Goal: Task Accomplishment & Management: Use online tool/utility

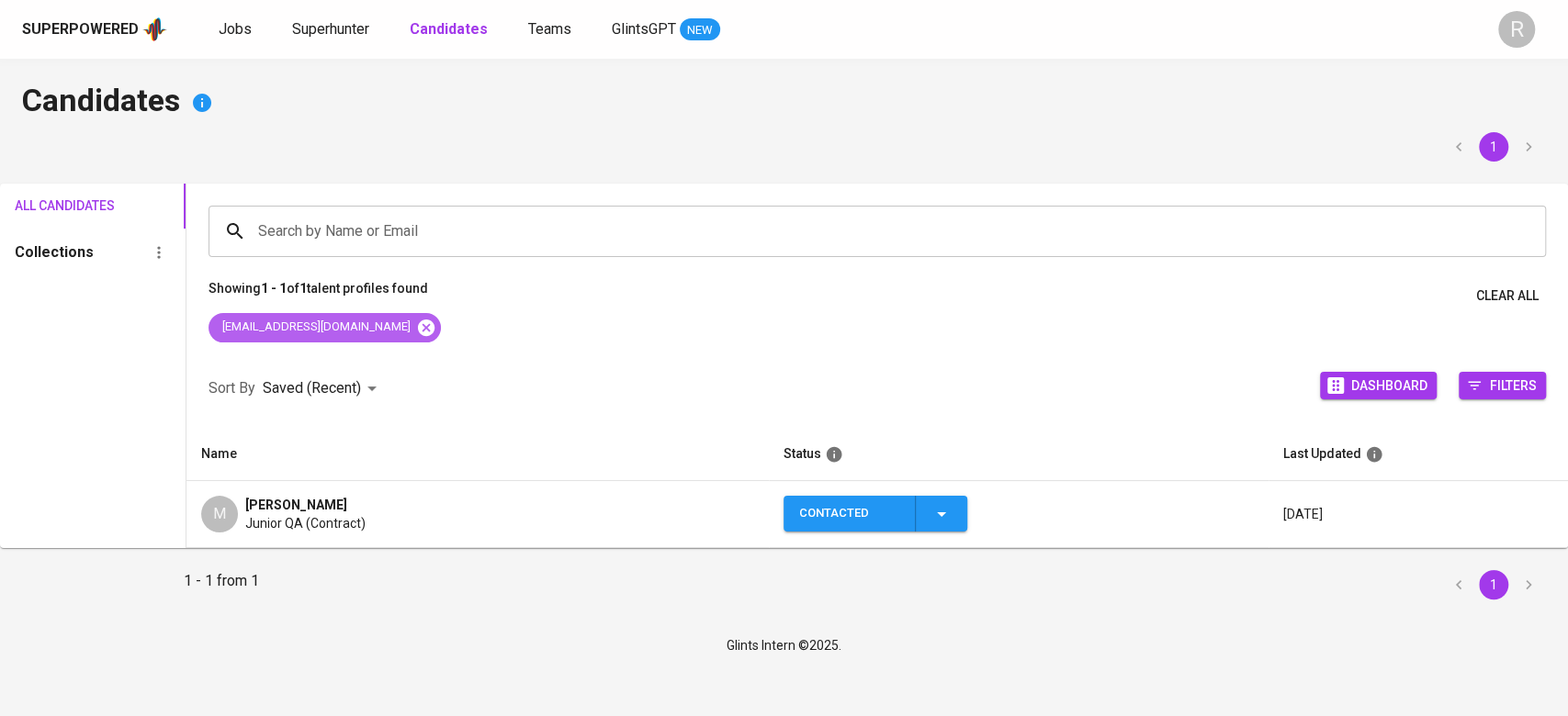
click at [428, 325] on icon at bounding box center [427, 327] width 17 height 17
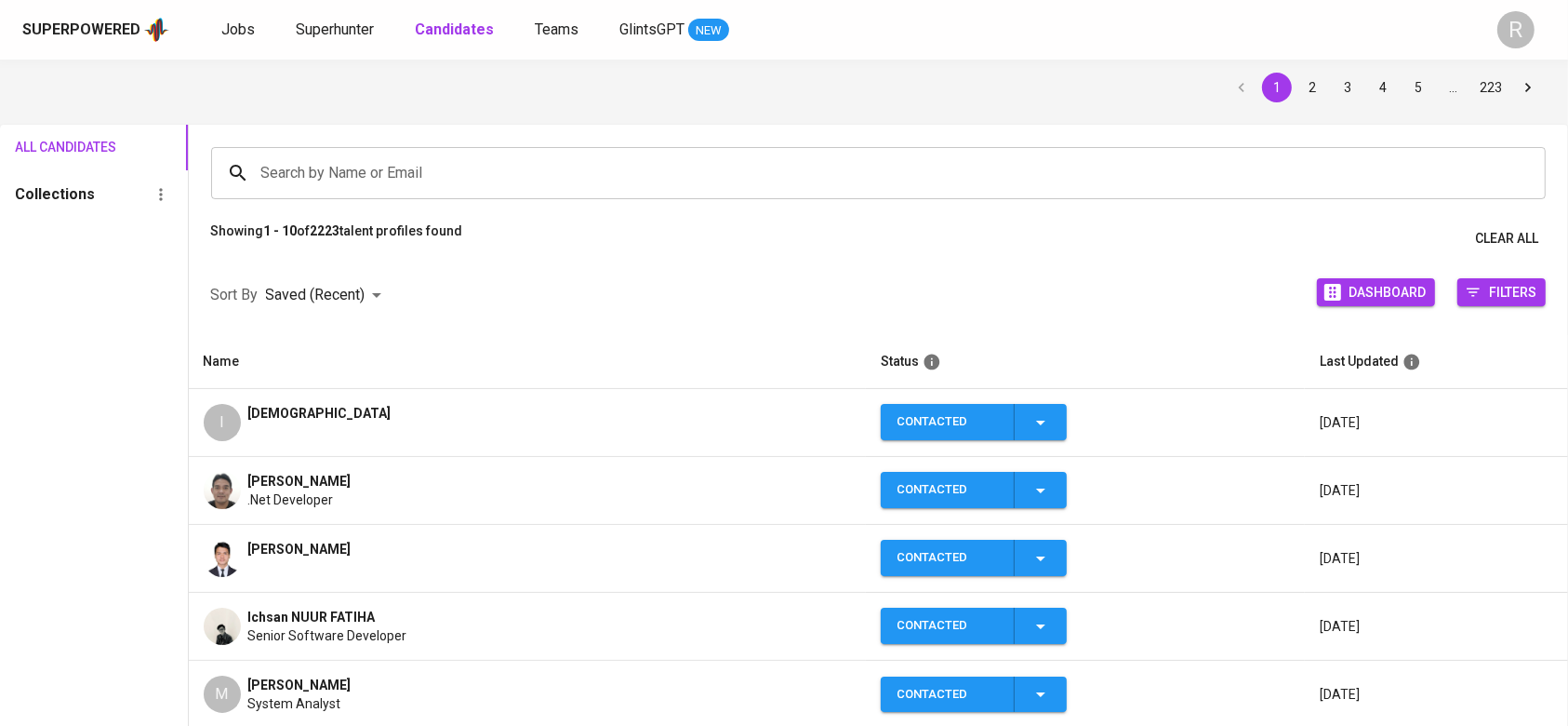
scroll to position [67, 0]
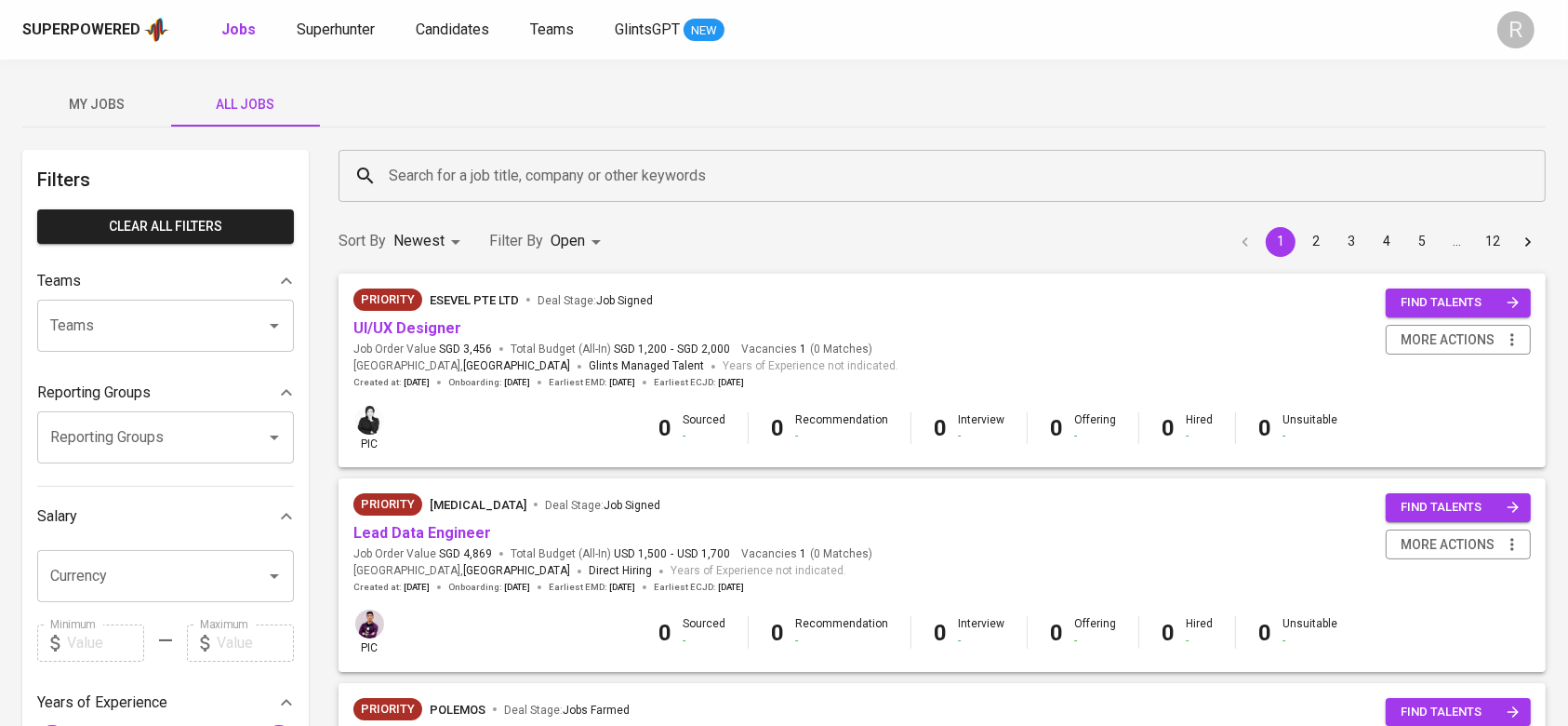
scroll to position [196, 0]
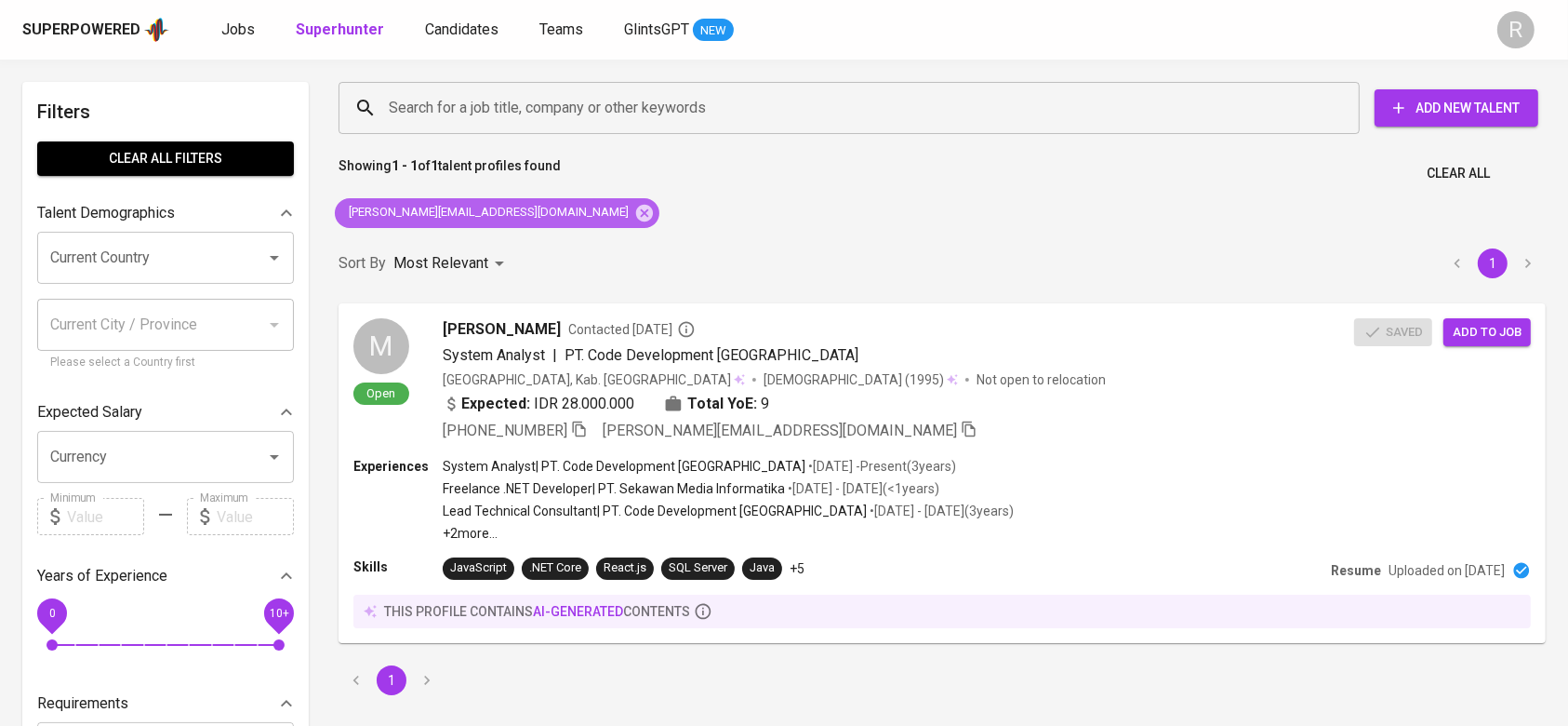
click at [514, 223] on div "[PERSON_NAME][EMAIL_ADDRESS][DOMAIN_NAME]" at bounding box center [498, 213] width 325 height 29
click at [634, 203] on icon at bounding box center [645, 214] width 21 height 21
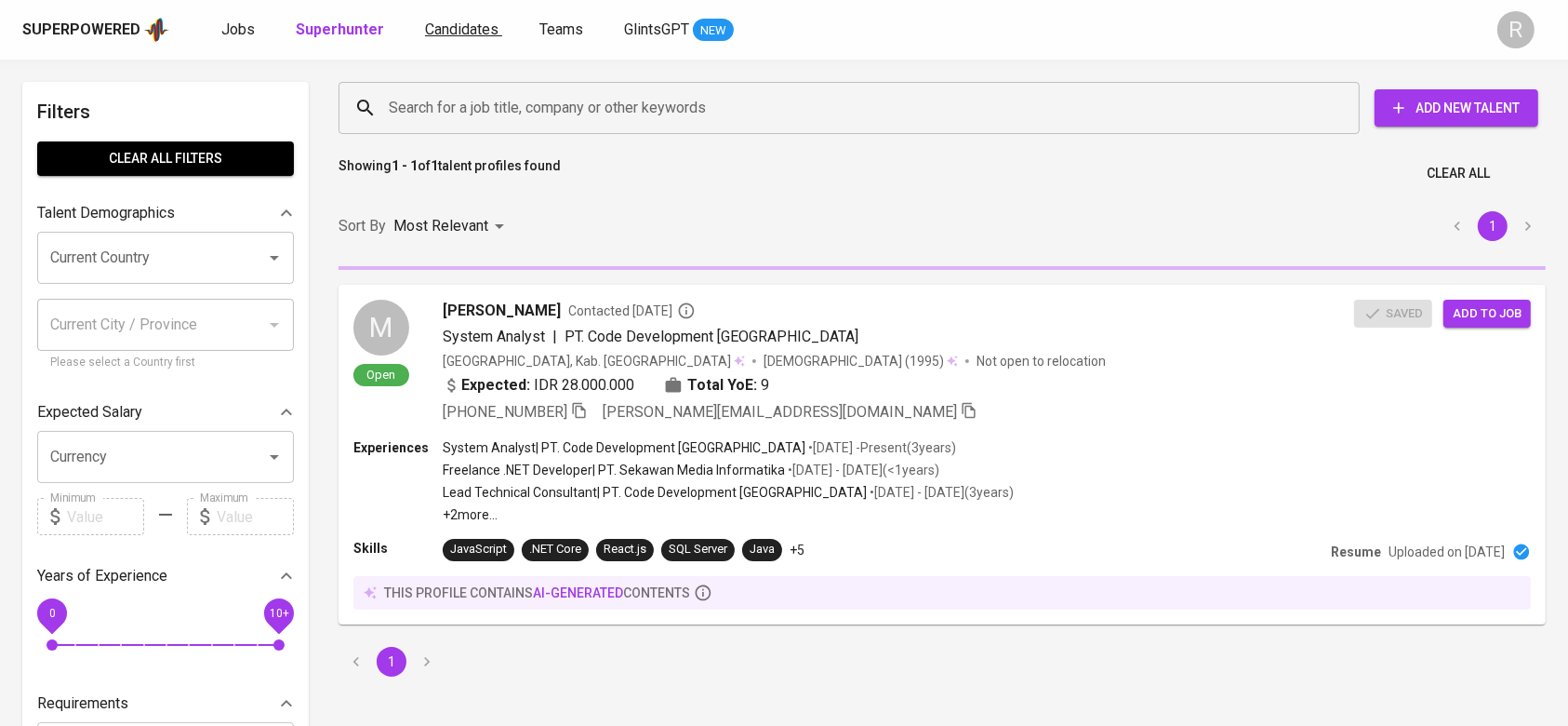
click at [446, 21] on span "Candidates" at bounding box center [462, 29] width 73 height 18
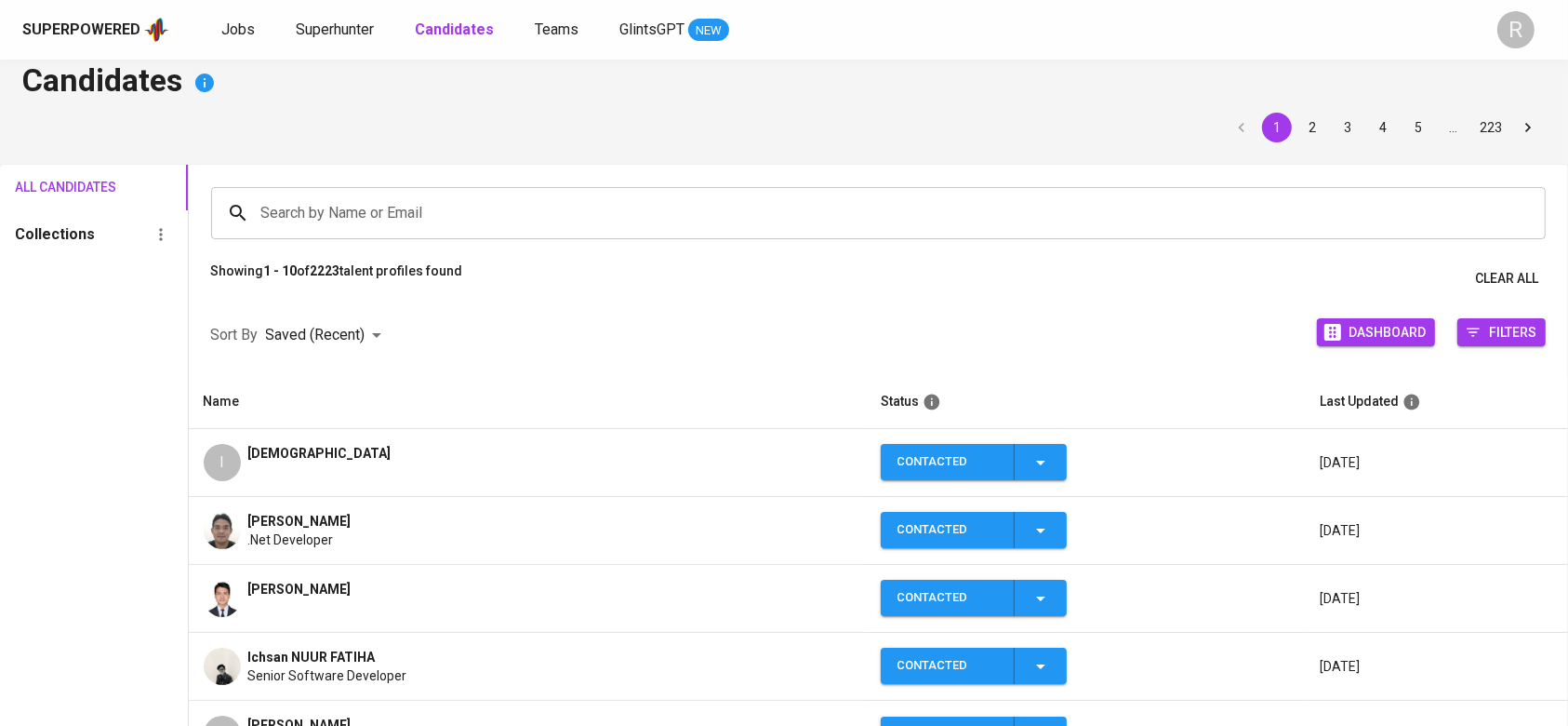
scroll to position [21, 0]
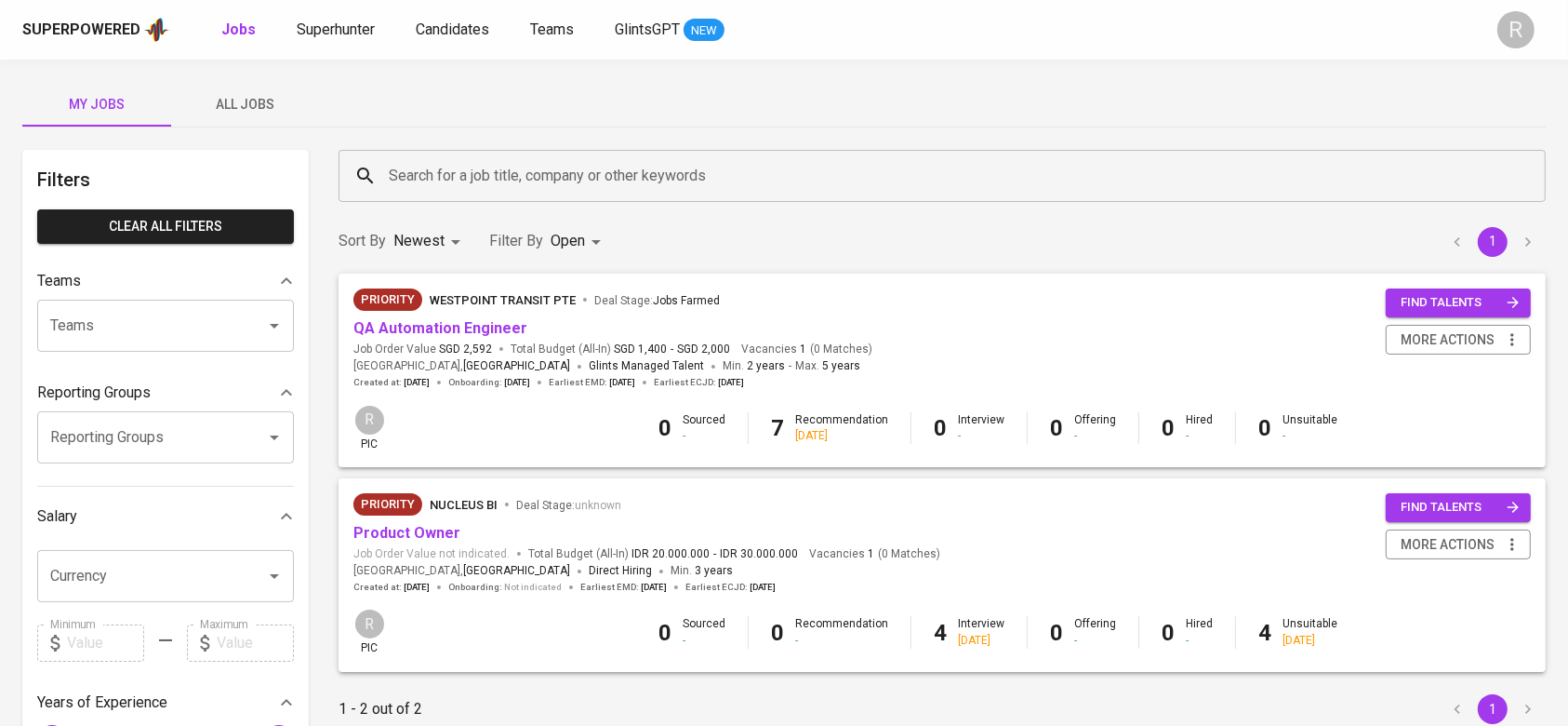
click at [473, 46] on div "Superpowered Jobs Superhunter Candidates Teams GlintsGPT NEW R" at bounding box center [784, 29] width 1568 height 60
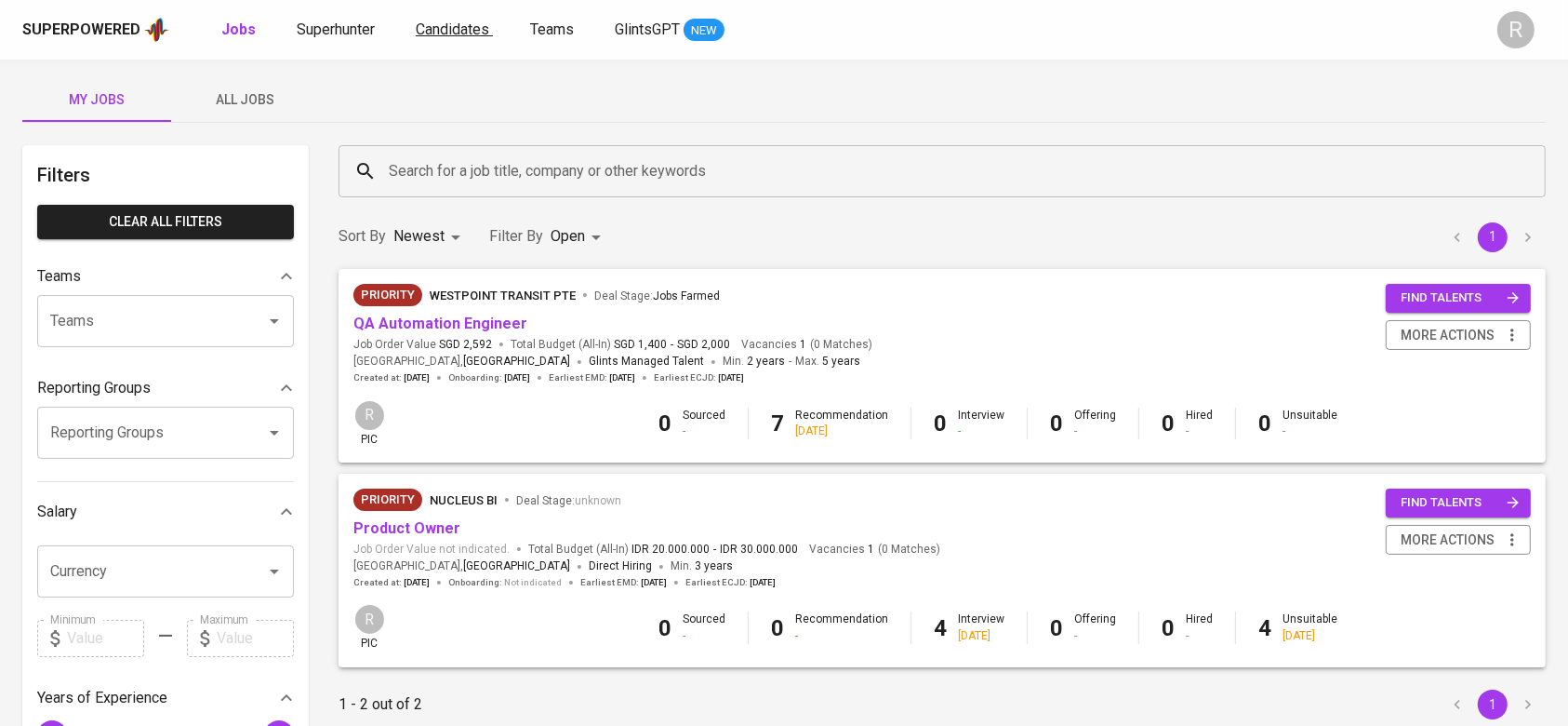
click at [454, 29] on span "Candidates" at bounding box center [452, 29] width 73 height 18
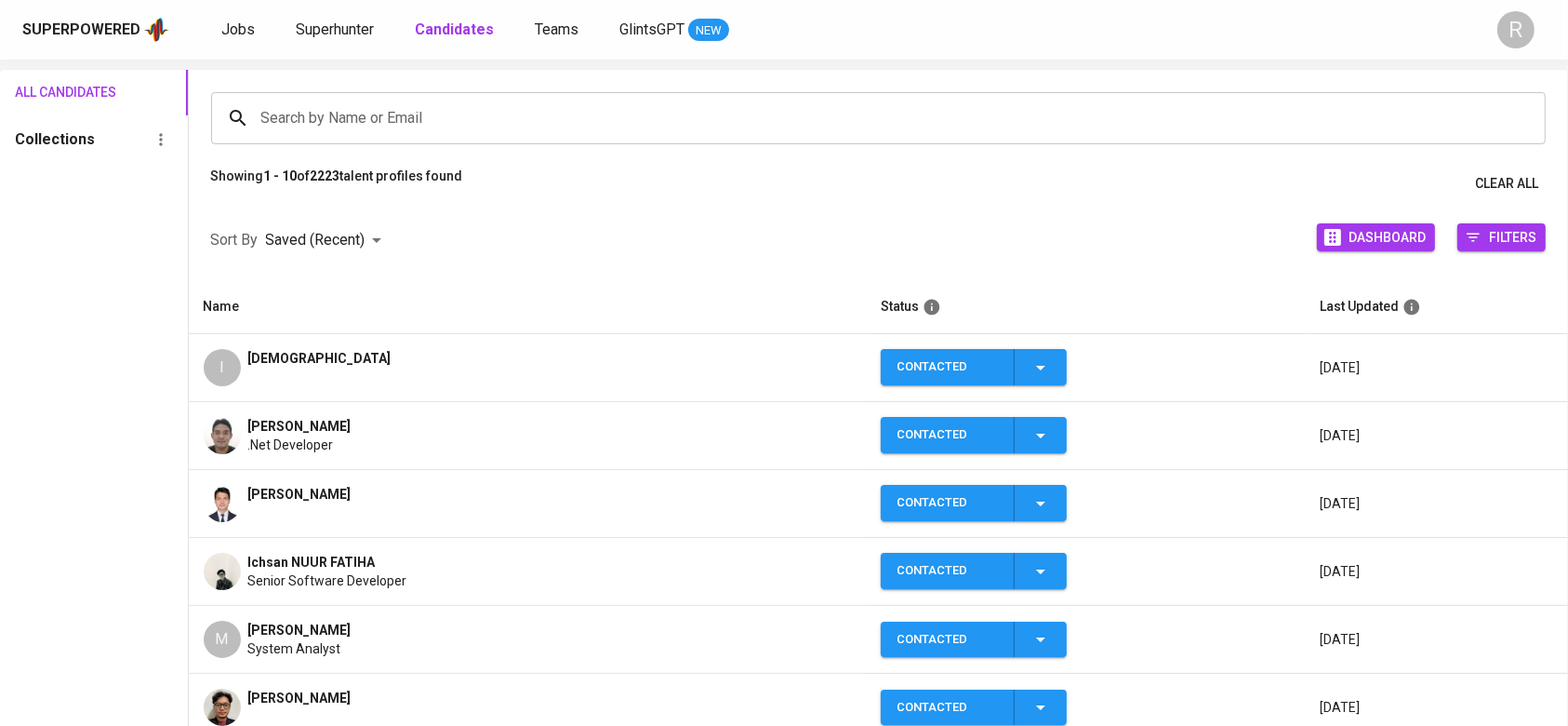
scroll to position [65, 0]
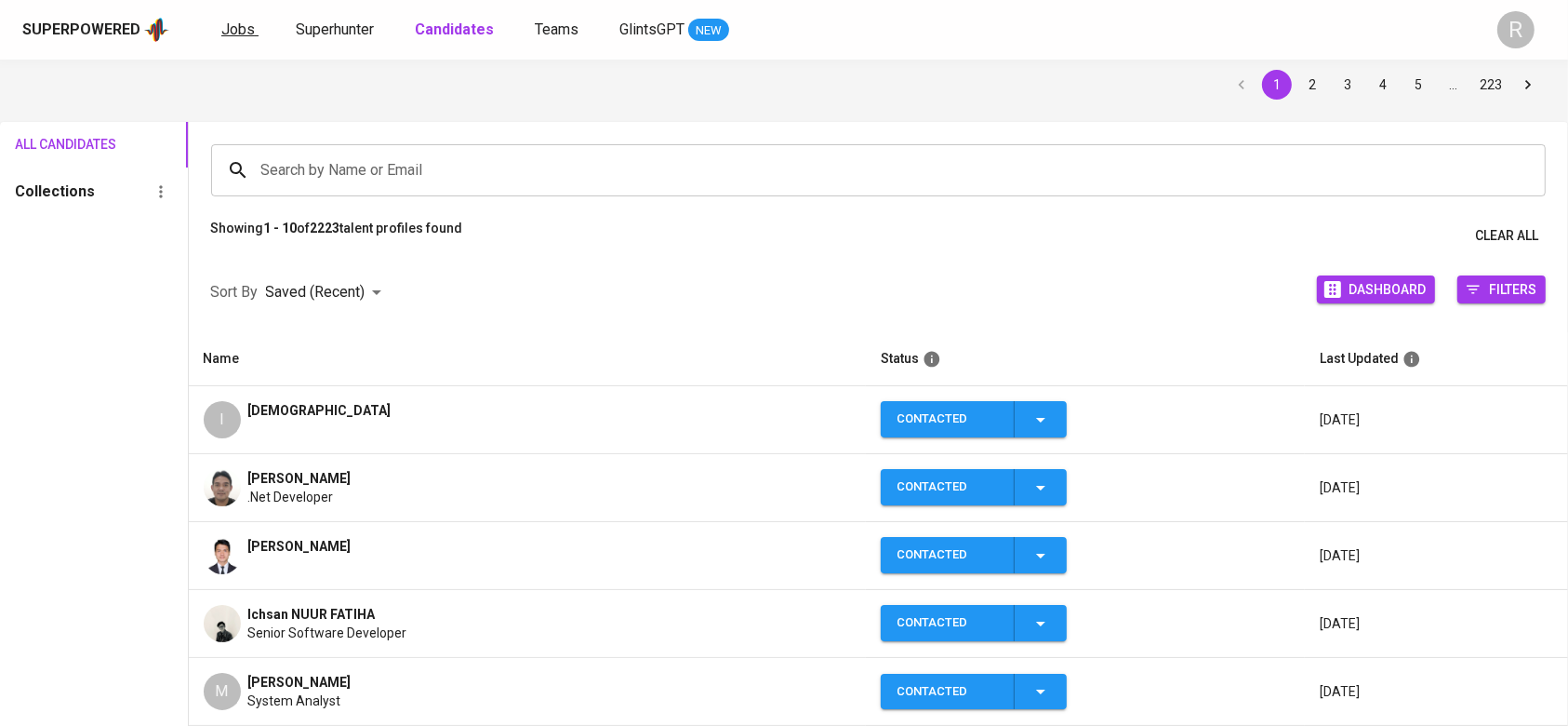
click at [230, 35] on span "Jobs" at bounding box center [237, 29] width 33 height 18
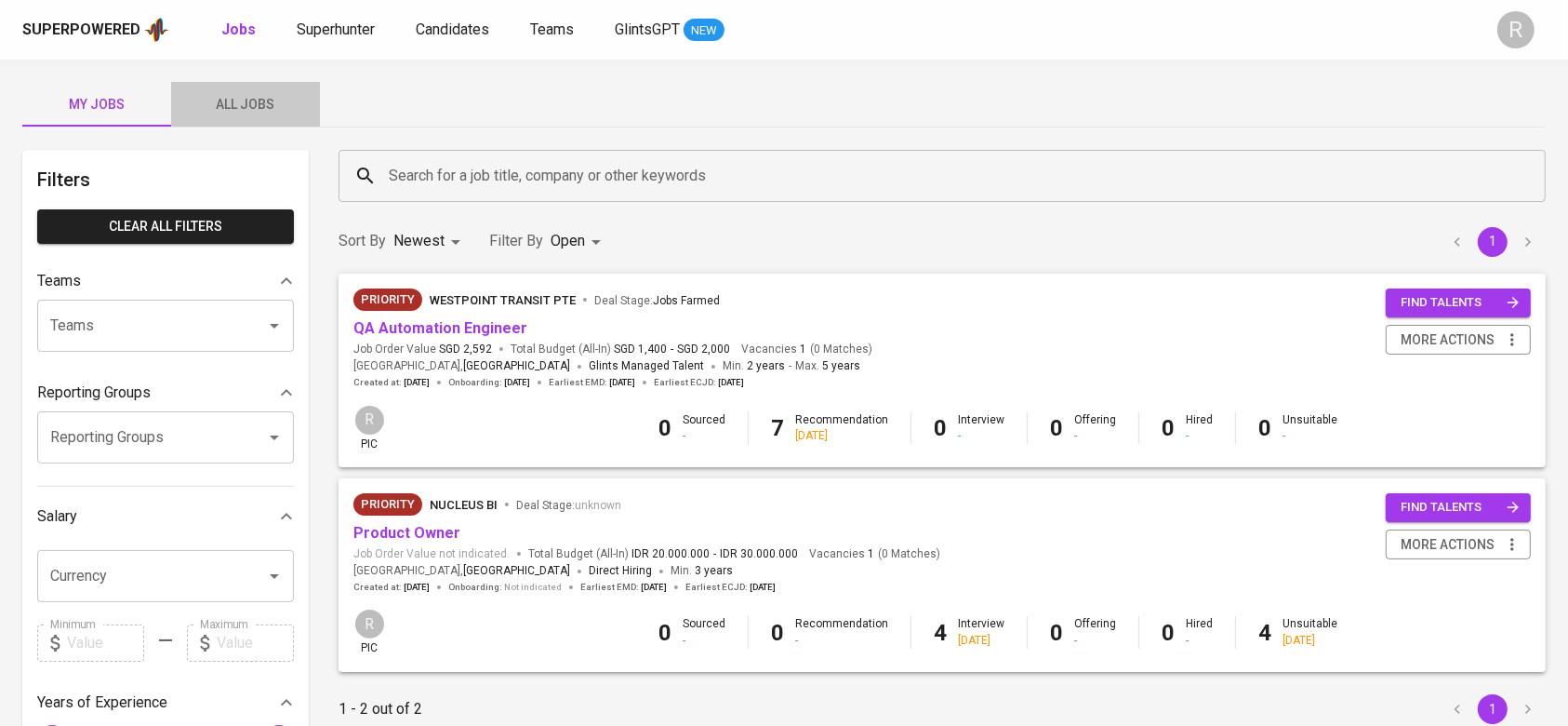
click at [236, 96] on span "All Jobs" at bounding box center [245, 105] width 126 height 23
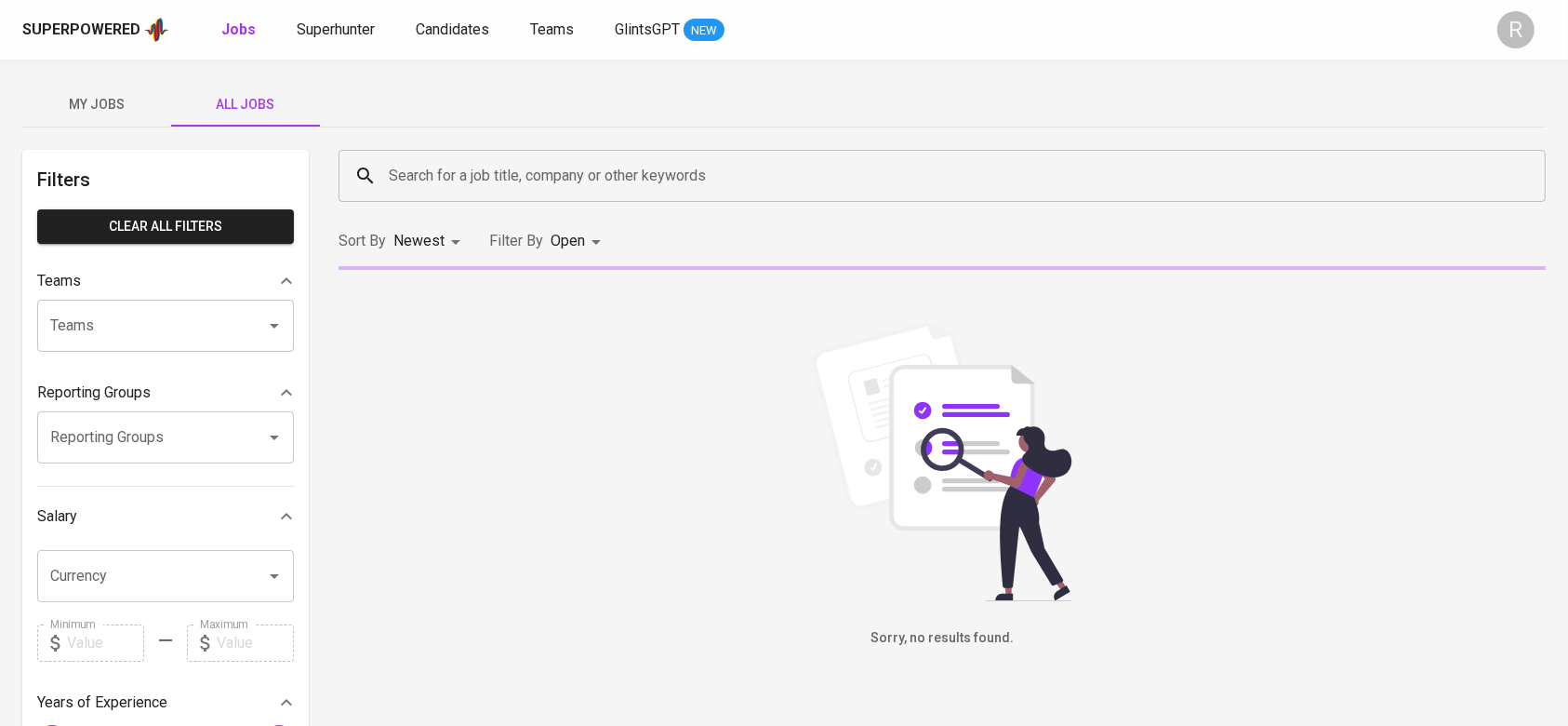
click at [480, 184] on input "Search for a job title, company or other keywords" at bounding box center [947, 176] width 1125 height 35
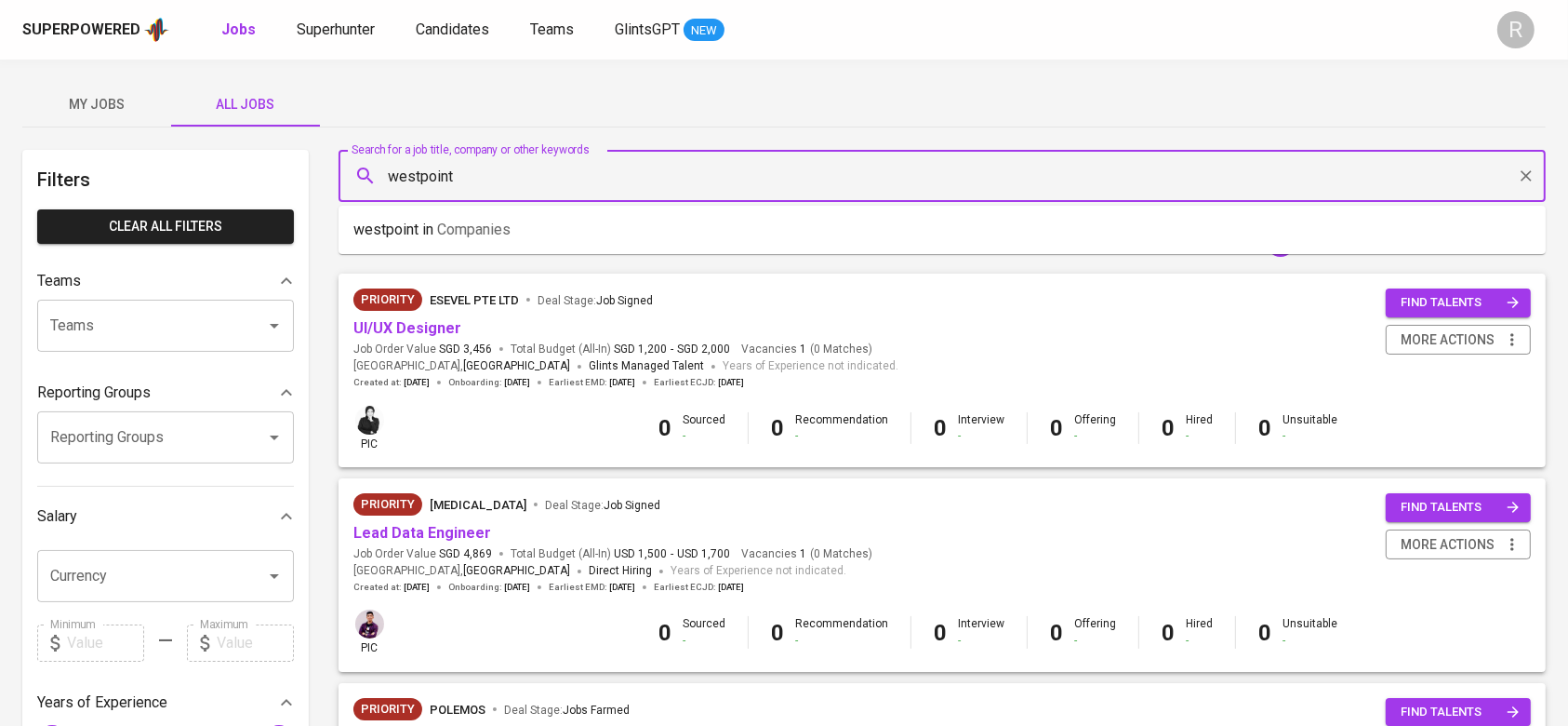
type input "westpoint"
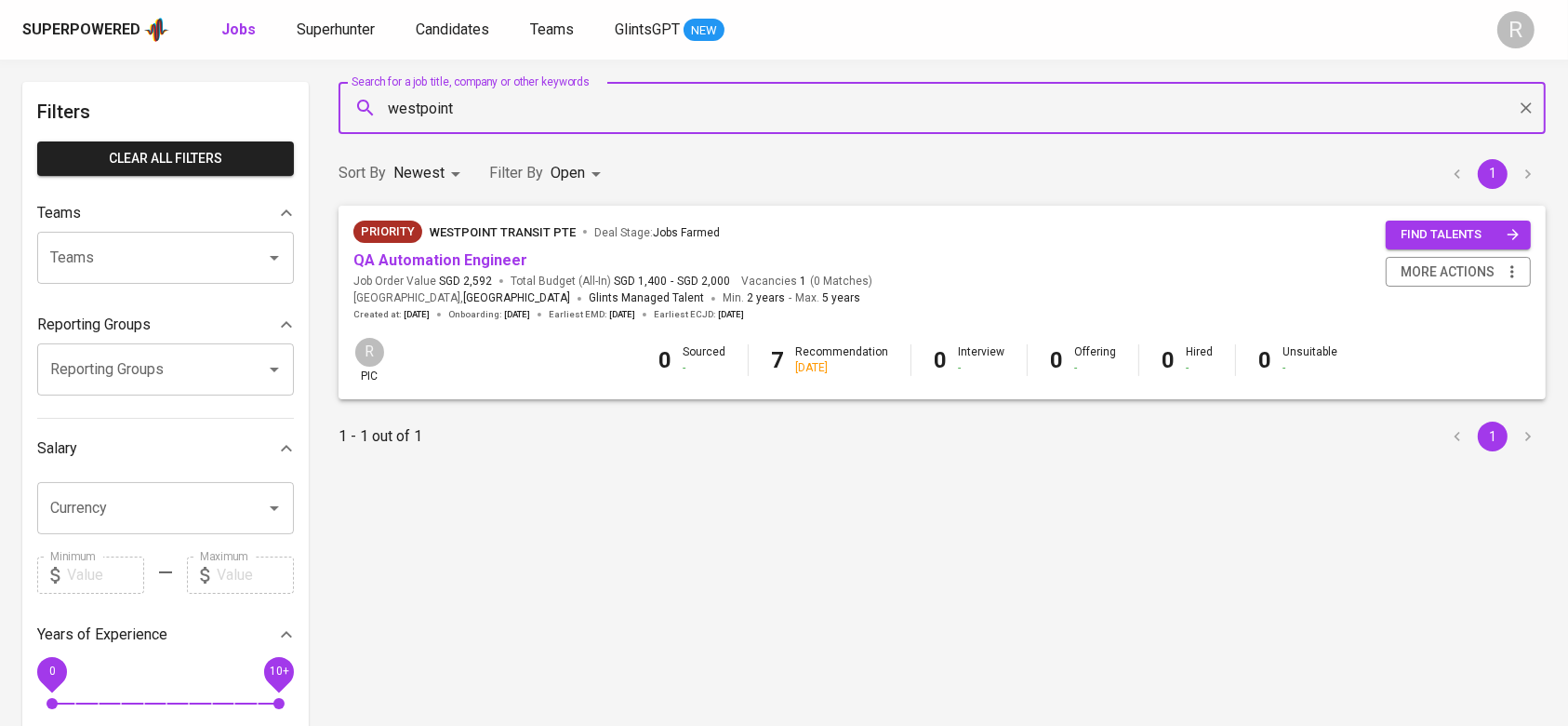
scroll to position [68, 0]
click at [427, 248] on div "Priority Westpoint Transit Pte Deal Stage : Jobs Farmed" at bounding box center [613, 234] width 520 height 29
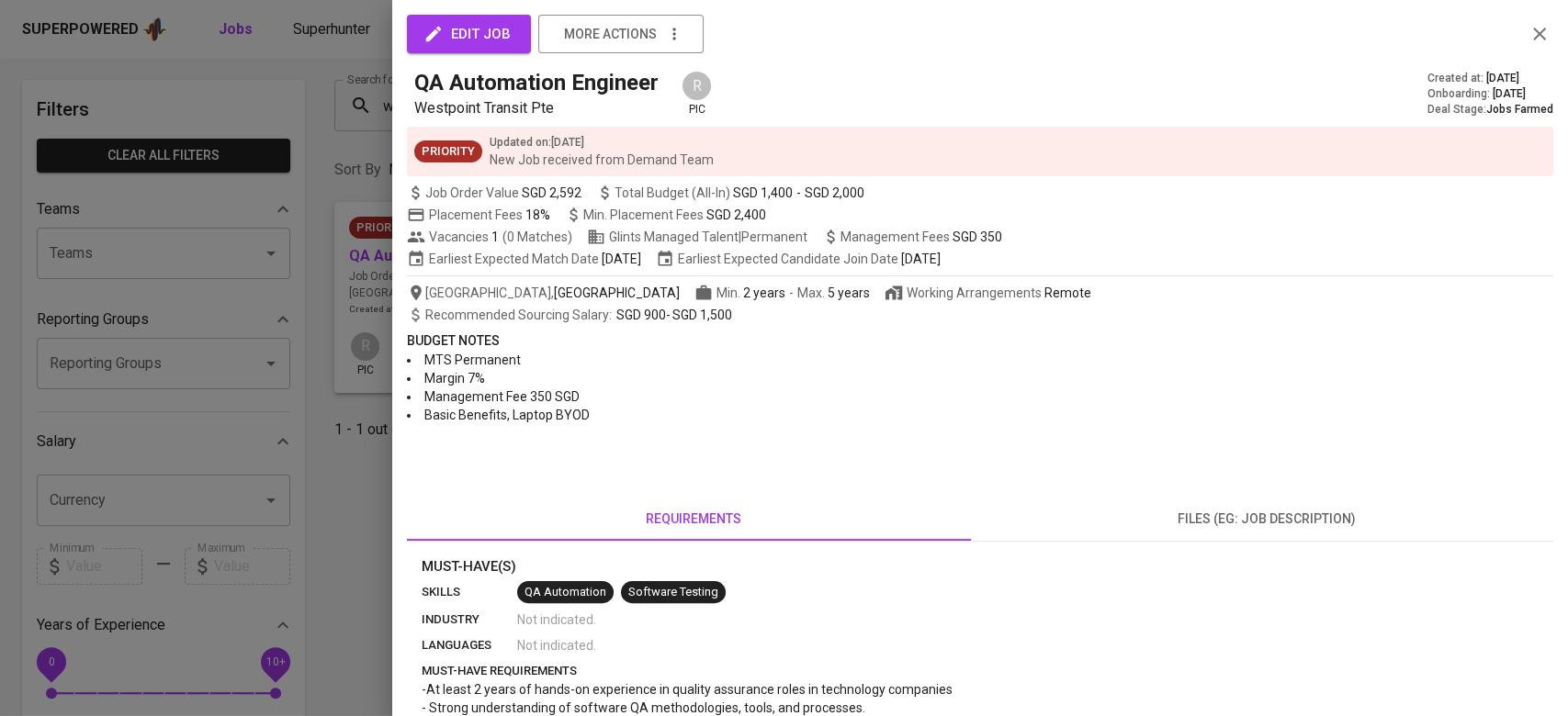
click at [321, 310] on div at bounding box center [784, 358] width 1568 height 716
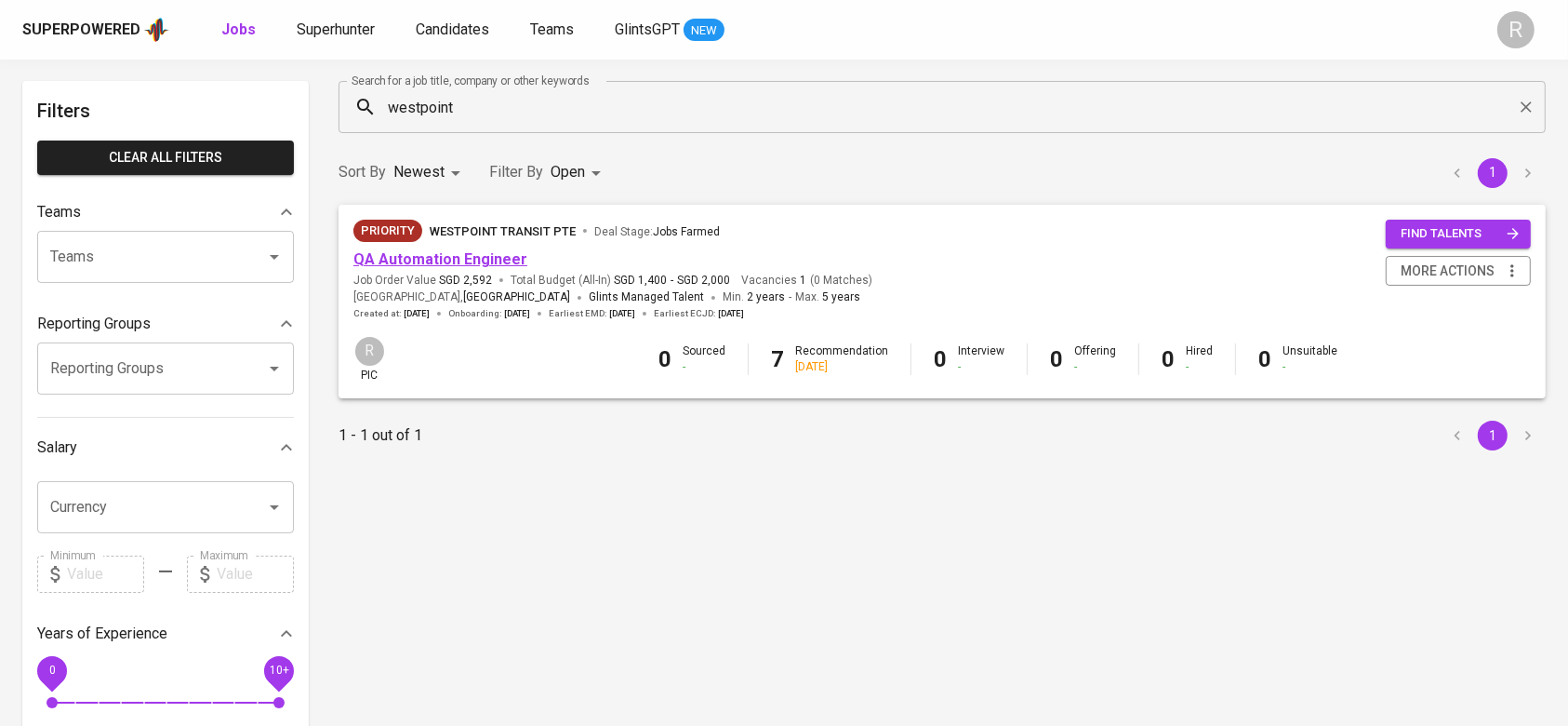
click at [420, 261] on link "QA Automation Engineer" at bounding box center [440, 258] width 174 height 18
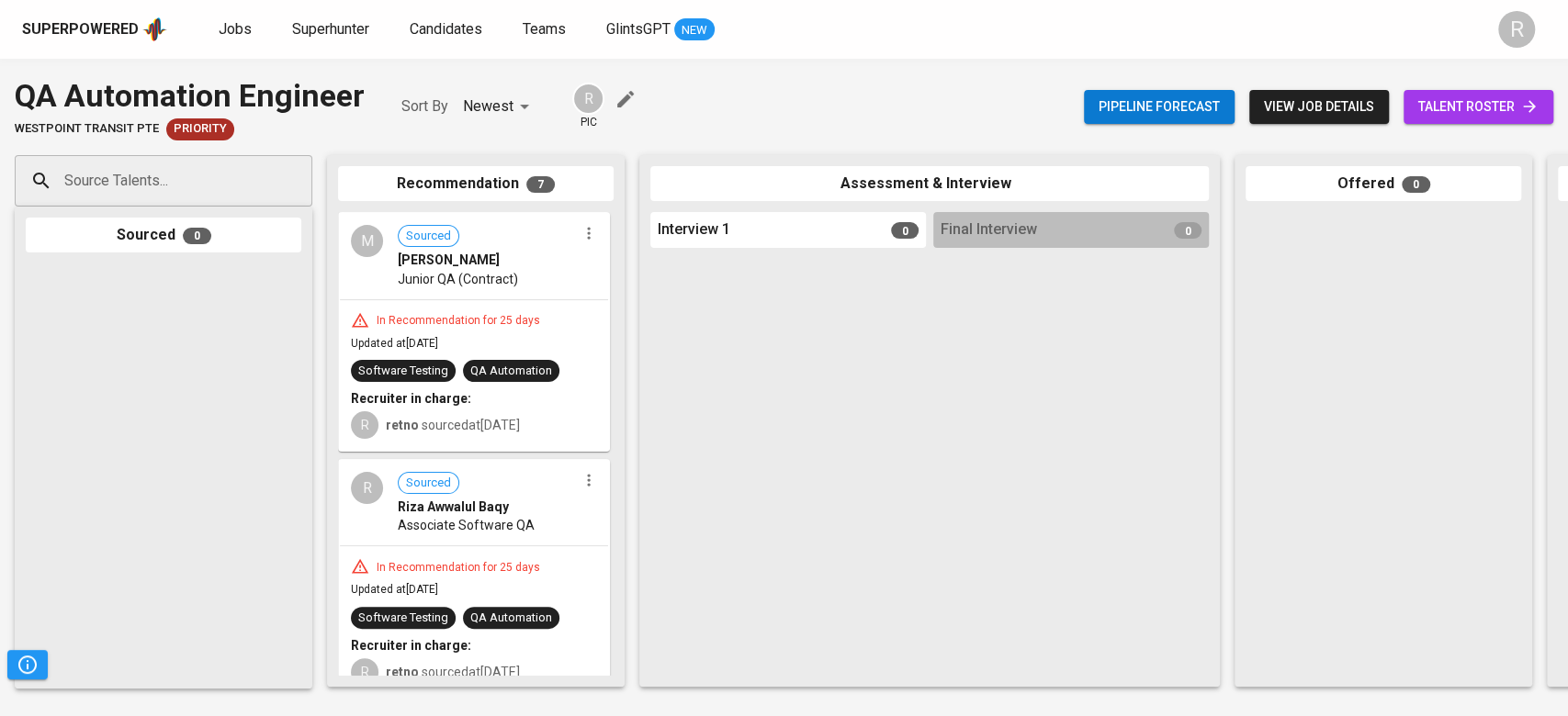
click at [1438, 107] on span "talent roster" at bounding box center [1478, 107] width 120 height 22
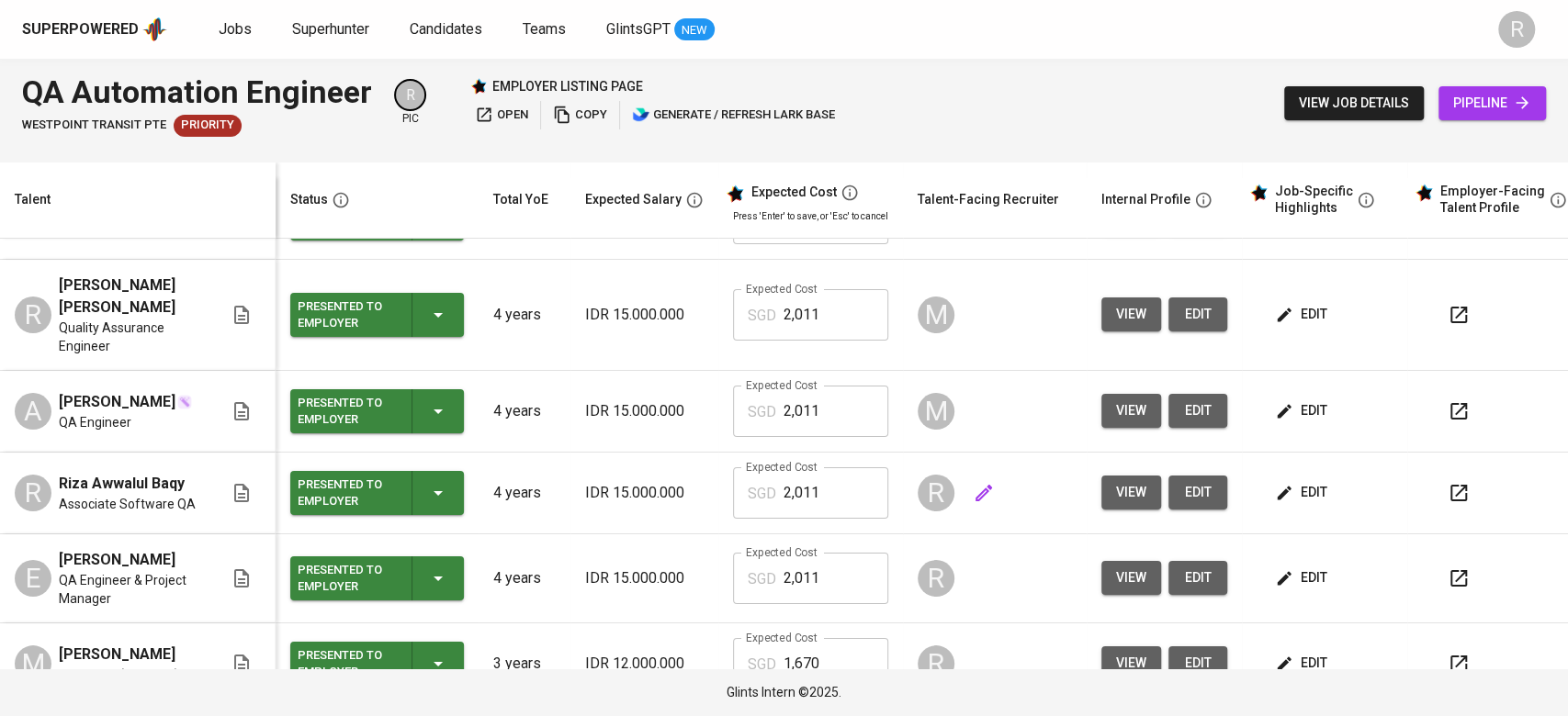
scroll to position [67, 0]
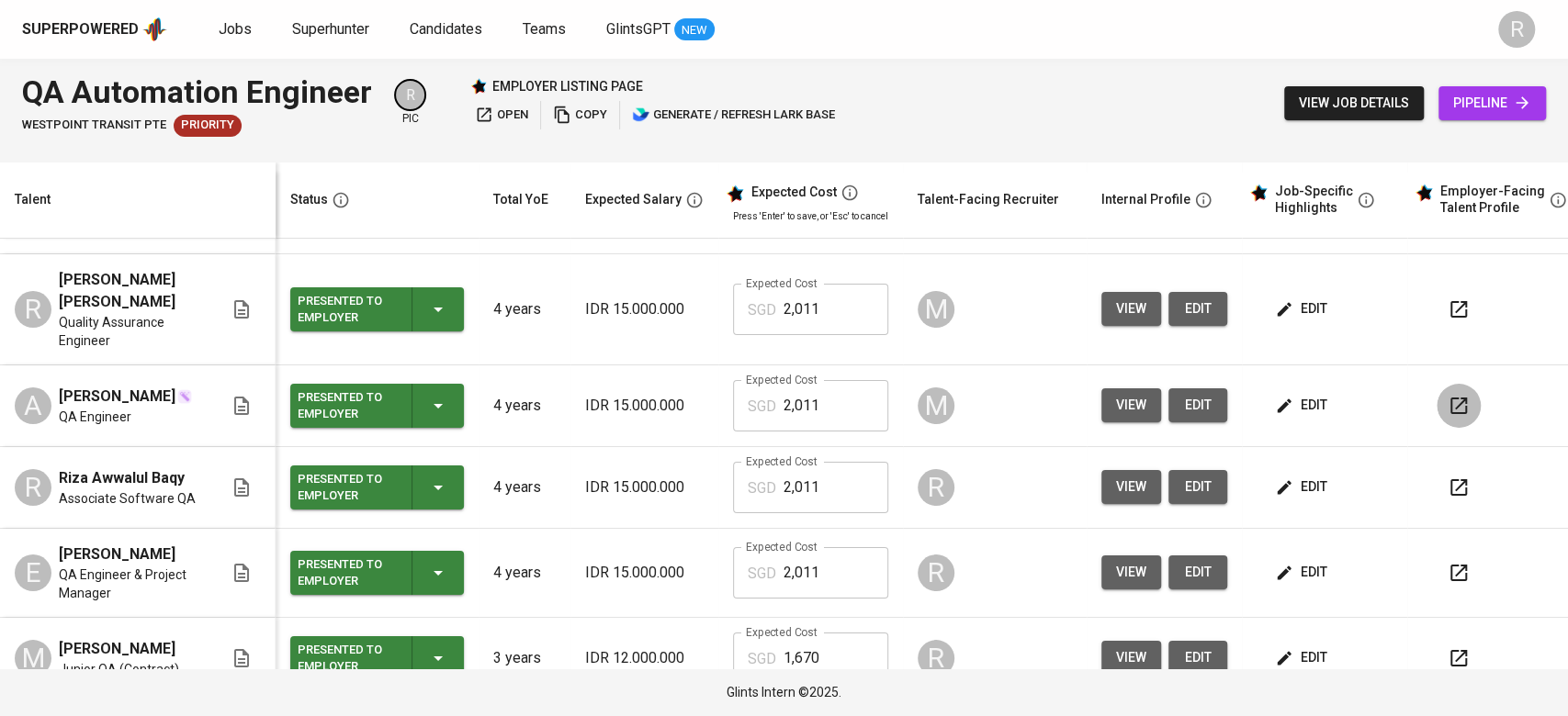
click at [1466, 383] on button "button" at bounding box center [1458, 405] width 44 height 44
click at [1128, 396] on button "view" at bounding box center [1131, 405] width 60 height 34
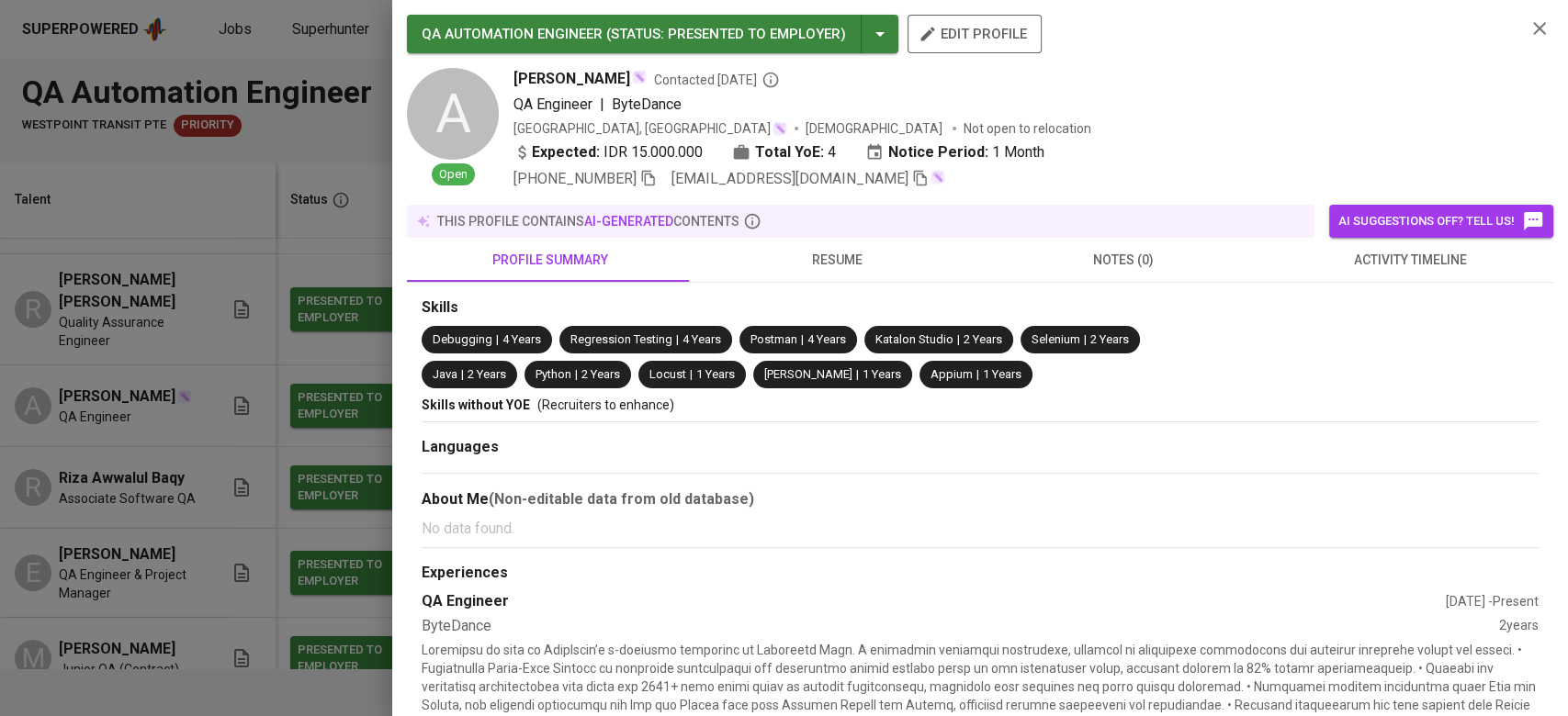
click at [656, 172] on icon "button" at bounding box center [649, 178] width 17 height 17
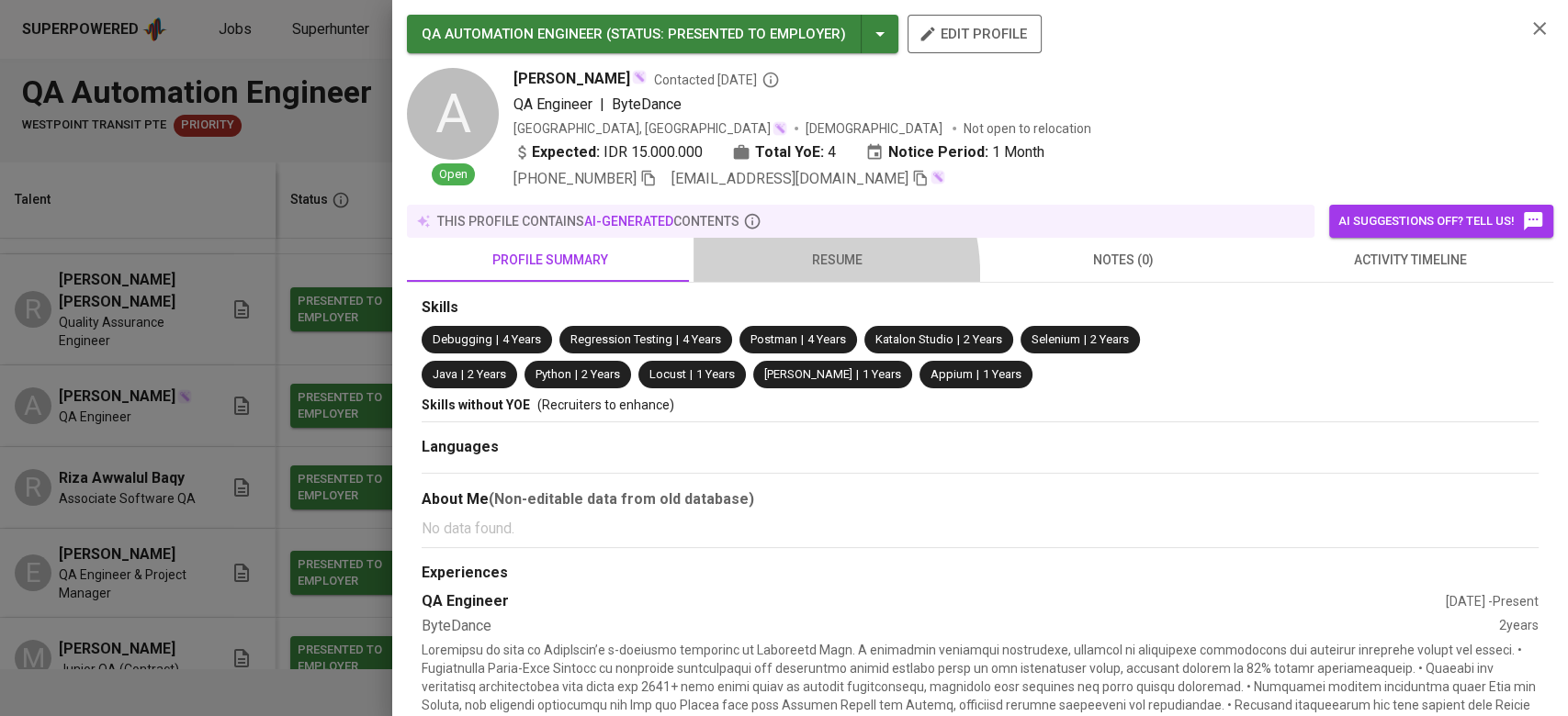
click at [777, 274] on button "resume" at bounding box center [837, 260] width 287 height 44
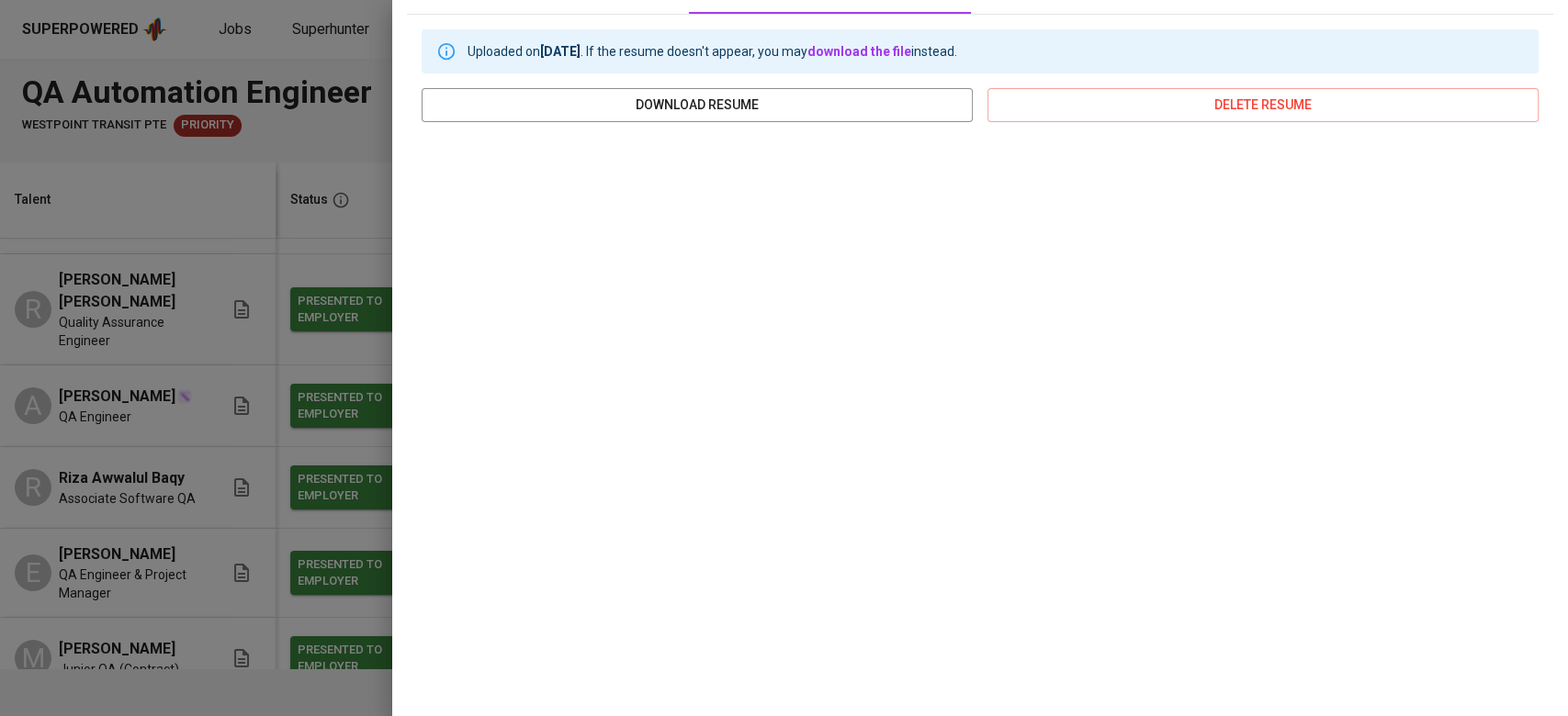
scroll to position [0, 0]
